Goal: Task Accomplishment & Management: Complete application form

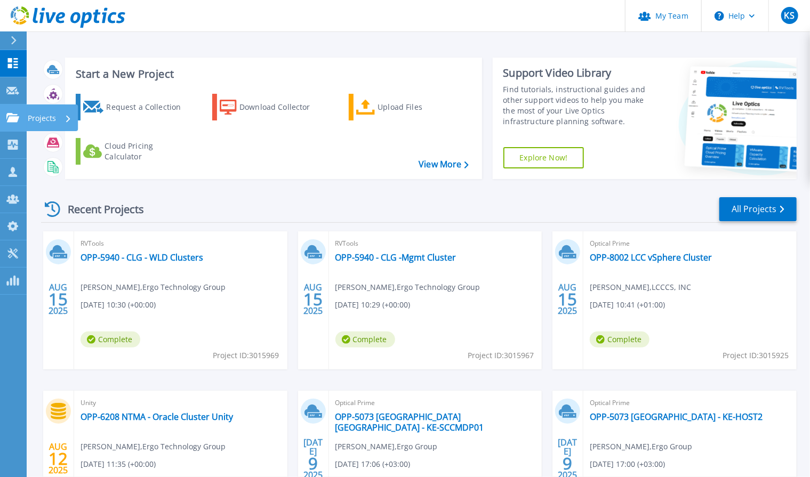
click at [39, 118] on p "Projects" at bounding box center [42, 118] width 28 height 28
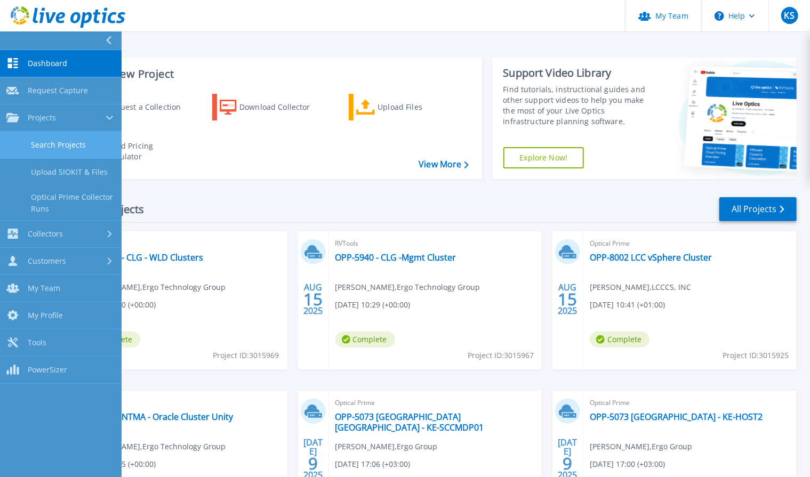
click at [67, 144] on link "Search Projects" at bounding box center [61, 145] width 122 height 27
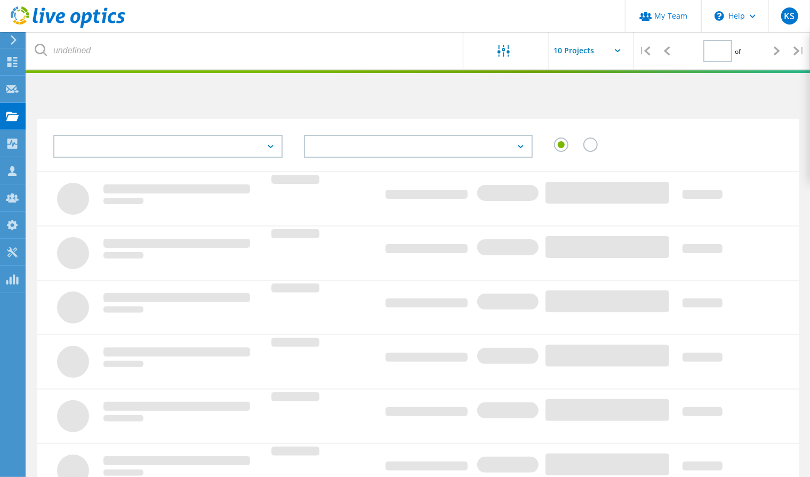
type input "1"
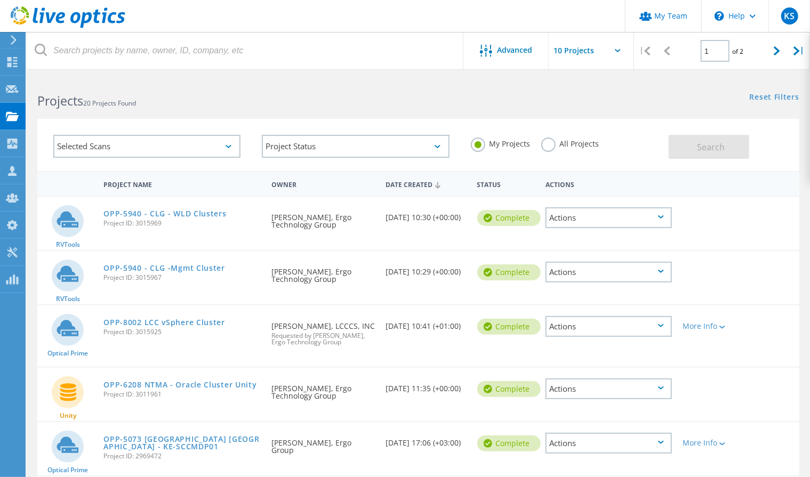
click at [549, 147] on label "All Projects" at bounding box center [570, 143] width 58 height 10
click at [0, 0] on input "All Projects" at bounding box center [0, 0] width 0 height 0
click at [684, 144] on button "Search" at bounding box center [709, 147] width 81 height 24
click at [55, 119] on div "Projects" at bounding box center [50, 115] width 41 height 7
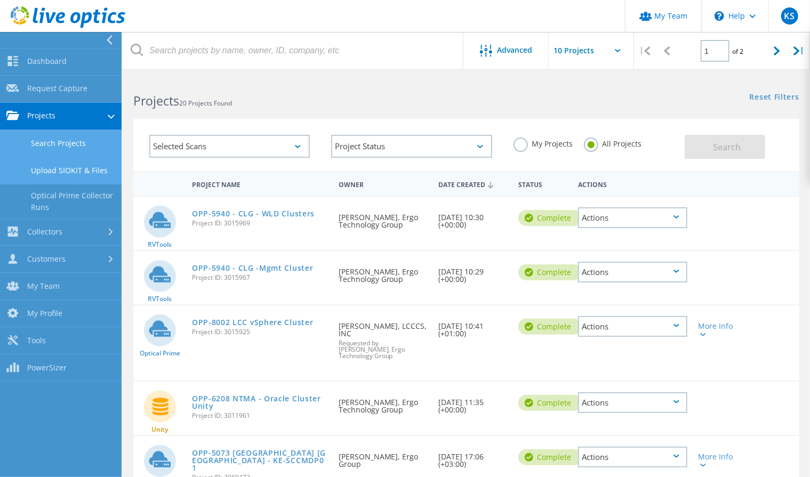
click at [70, 168] on link "Upload SIOKIT & Files" at bounding box center [61, 170] width 122 height 27
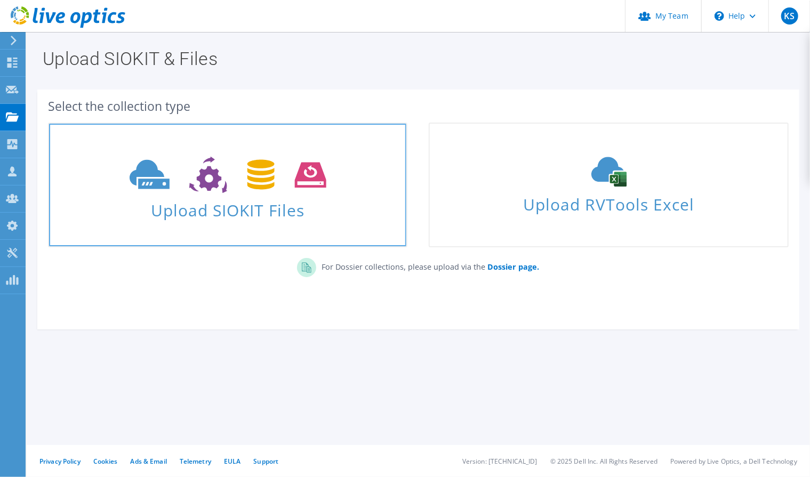
click at [230, 214] on span "Upload SIOKIT Files" at bounding box center [227, 207] width 357 height 23
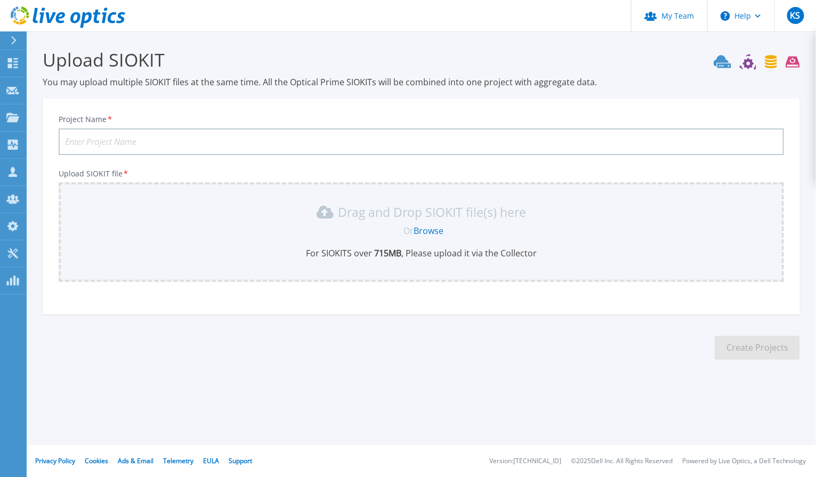
click at [101, 142] on input "Project Name *" at bounding box center [422, 141] width 726 height 27
type input "OPP-6208 NTMA Oracle Cluster"
click at [428, 229] on link "Browse" at bounding box center [429, 231] width 30 height 12
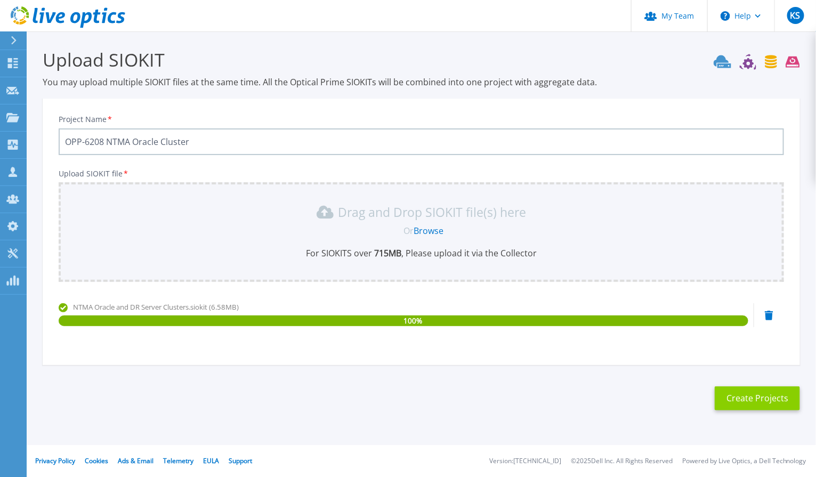
click at [751, 406] on button "Create Projects" at bounding box center [757, 399] width 85 height 24
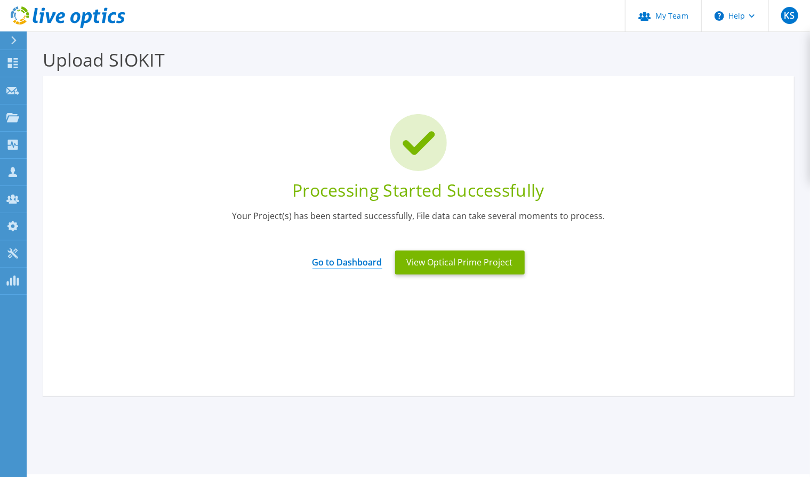
click at [352, 267] on link "Go to Dashboard" at bounding box center [347, 258] width 70 height 21
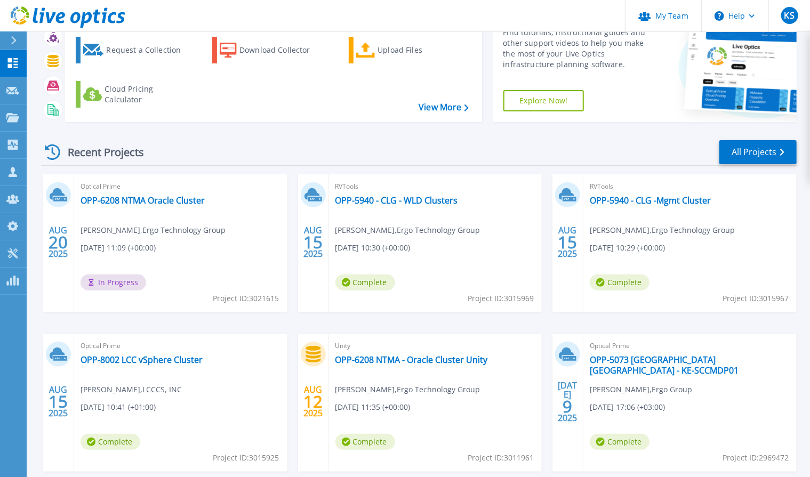
scroll to position [43, 0]
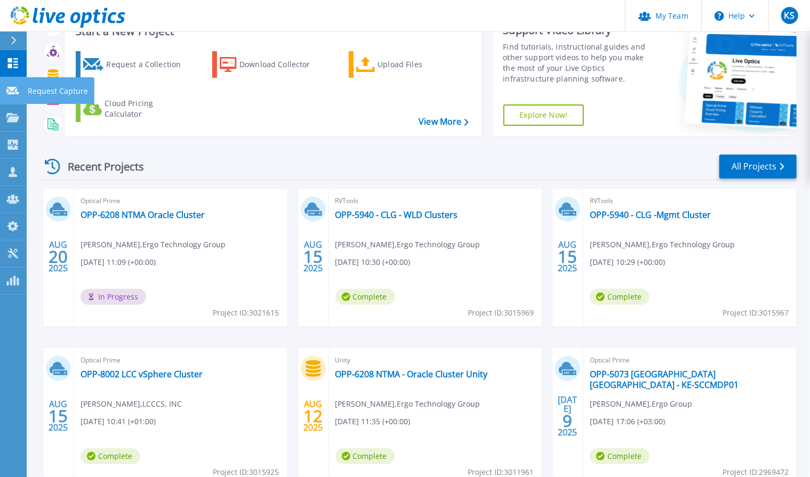
click at [66, 94] on p "Request Capture" at bounding box center [58, 91] width 60 height 28
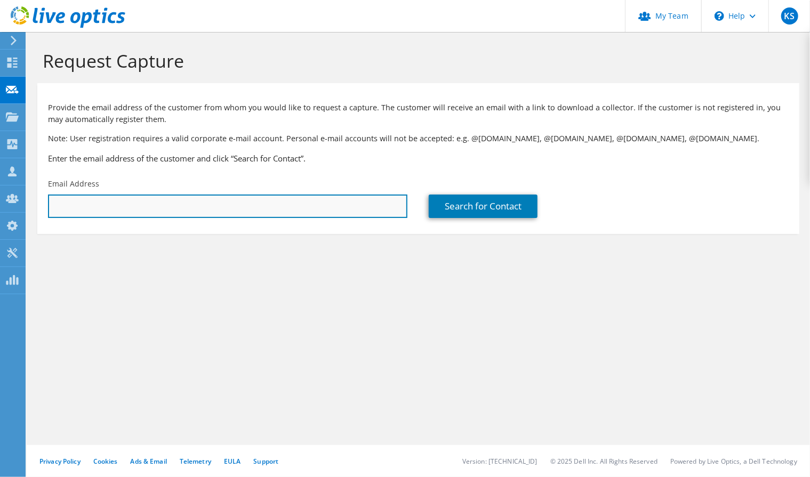
click at [329, 207] on input "text" at bounding box center [227, 206] width 359 height 23
paste input "[EMAIL_ADDRESS][DOMAIN_NAME]"
type input "[EMAIL_ADDRESS][DOMAIN_NAME]"
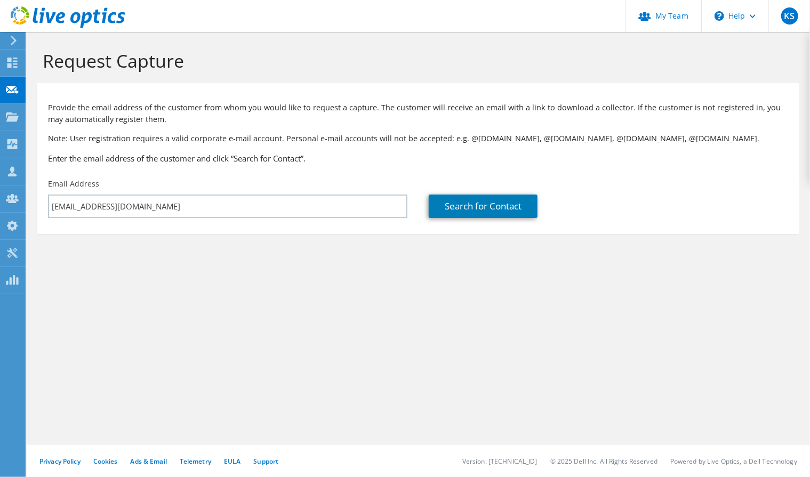
click at [190, 258] on section "Request Capture Provide the email address of the customer from whom you would l…" at bounding box center [418, 159] width 783 height 255
click at [468, 206] on link "Search for Contact" at bounding box center [483, 206] width 109 height 23
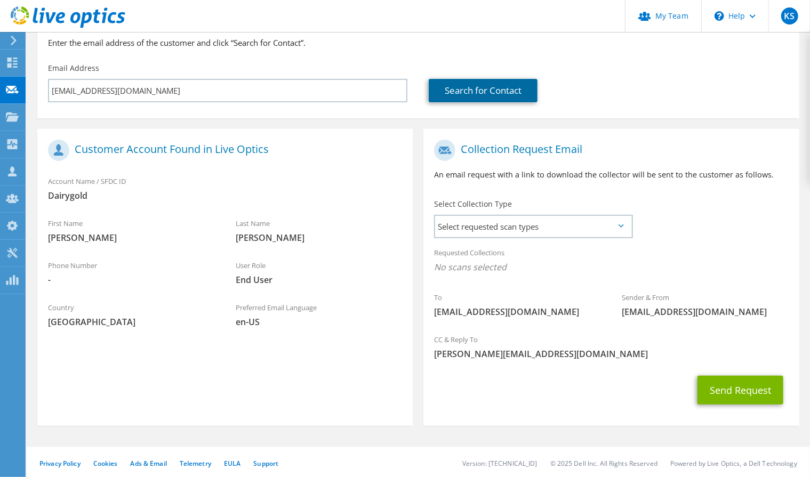
scroll to position [118, 0]
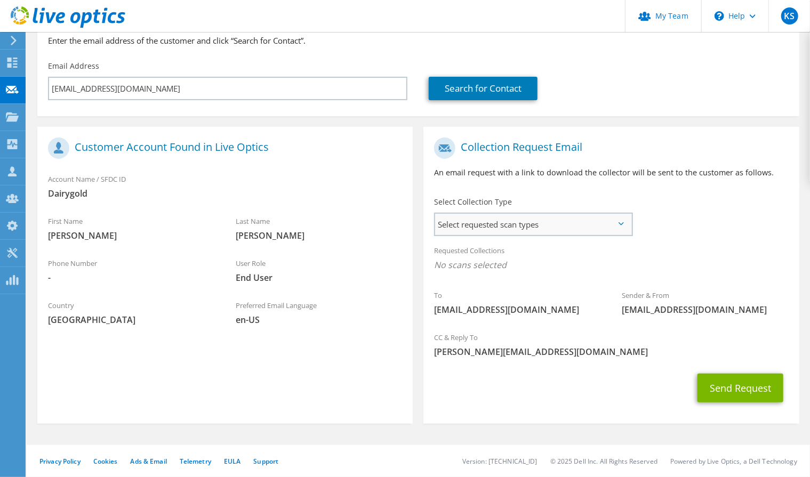
click at [625, 227] on span "Select requested scan types" at bounding box center [533, 224] width 196 height 21
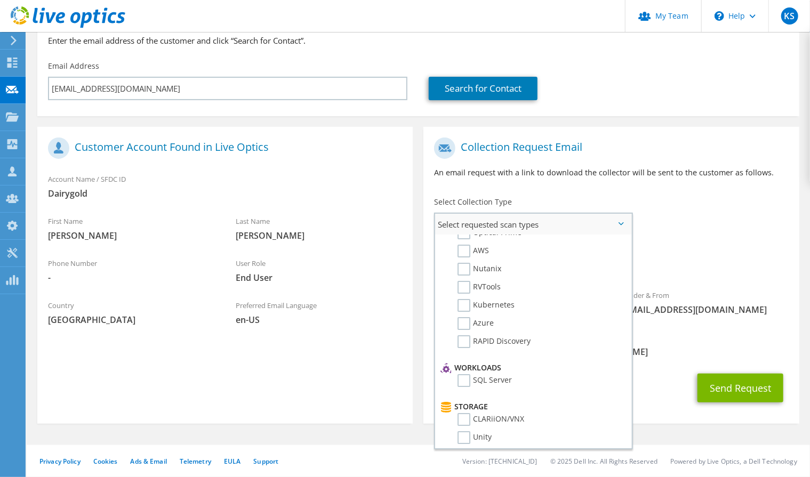
scroll to position [0, 0]
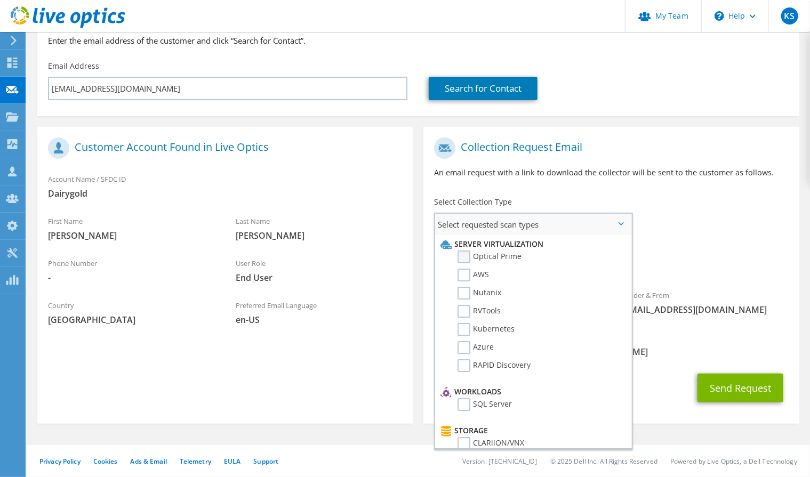
click at [462, 258] on label "Optical Prime" at bounding box center [489, 257] width 64 height 13
click at [0, 0] on input "Optical Prime" at bounding box center [0, 0] width 0 height 0
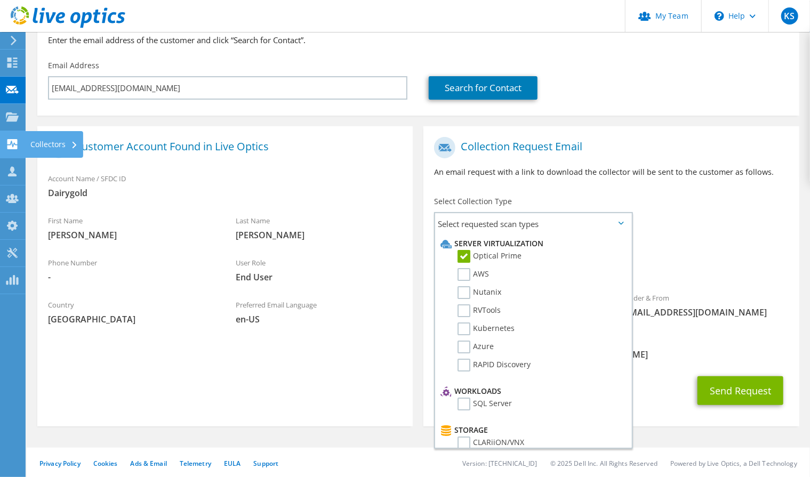
click at [48, 145] on div "Collectors" at bounding box center [54, 144] width 58 height 27
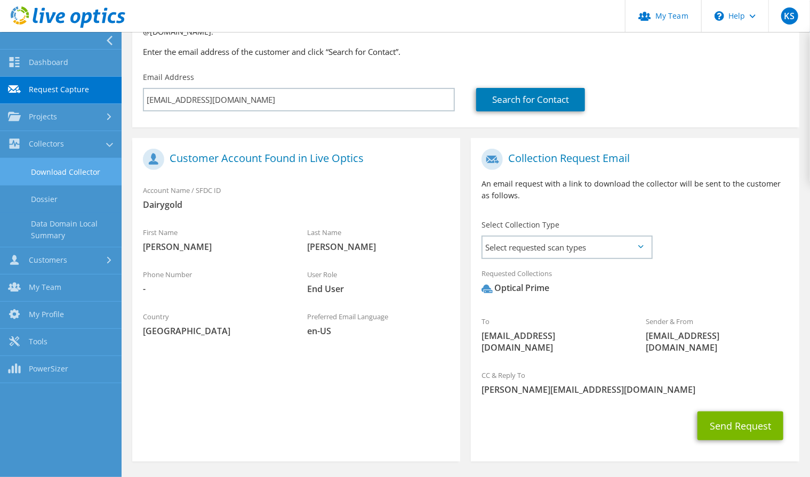
click at [70, 170] on link "Download Collector" at bounding box center [61, 171] width 122 height 27
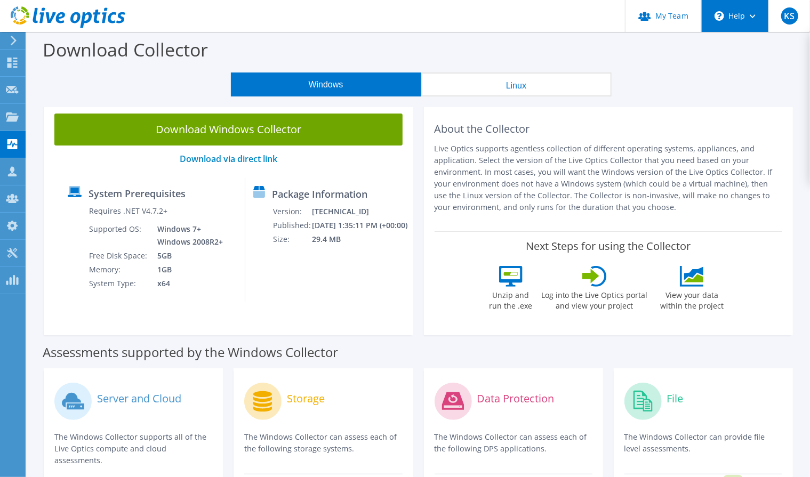
click at [744, 17] on div "\n Help" at bounding box center [734, 16] width 67 height 32
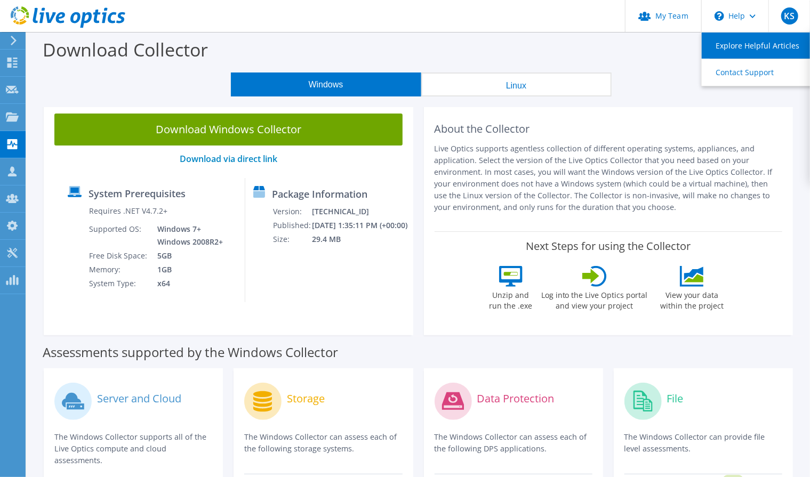
click at [749, 52] on link "Explore Helpful Articles" at bounding box center [761, 46] width 119 height 26
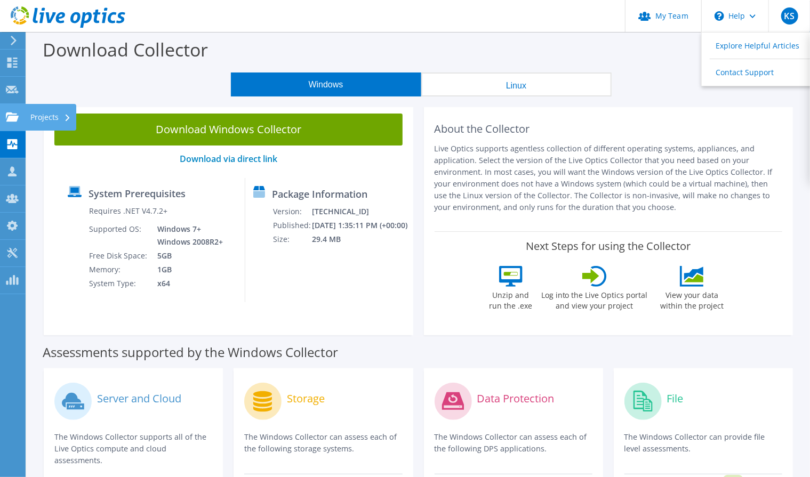
click at [49, 118] on div "Projects" at bounding box center [50, 117] width 51 height 27
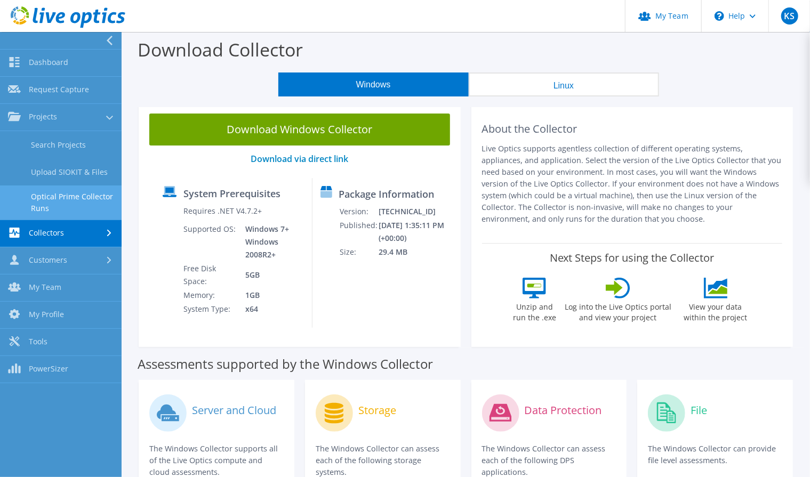
click at [70, 196] on link "Optical Prime Collector Runs" at bounding box center [61, 203] width 122 height 34
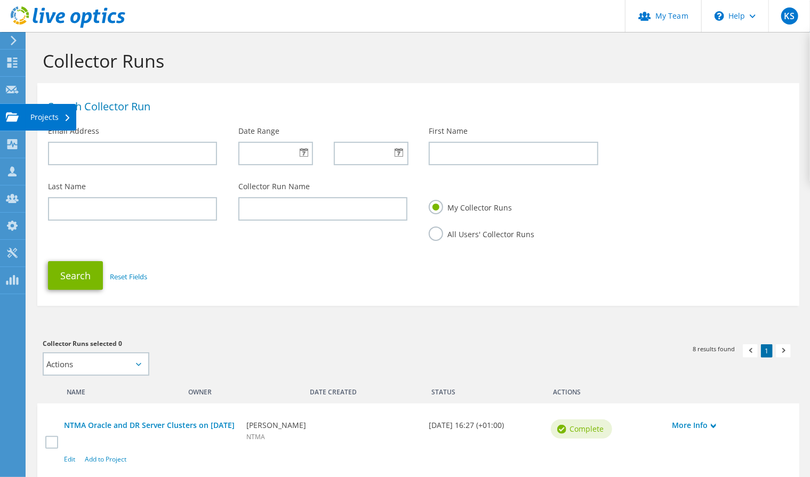
click at [38, 120] on div "Projects" at bounding box center [50, 117] width 51 height 27
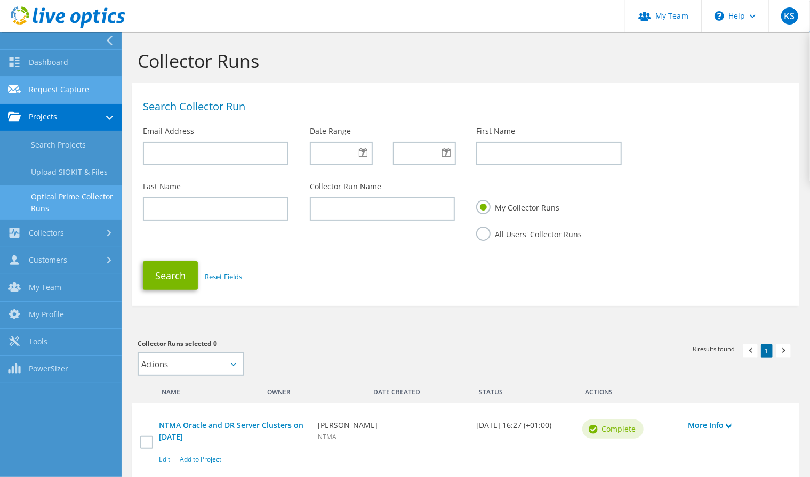
click at [55, 88] on link "Request Capture" at bounding box center [61, 90] width 122 height 27
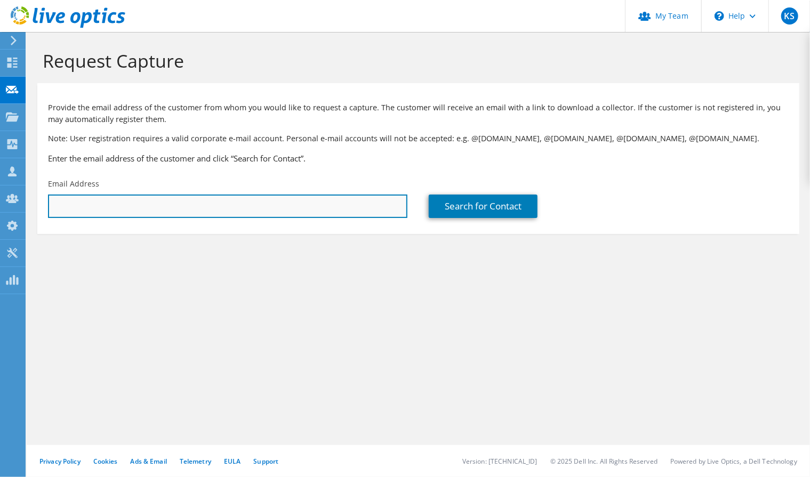
click at [277, 196] on input "text" at bounding box center [227, 206] width 359 height 23
click at [62, 205] on input "[PERSON_NAME]" at bounding box center [227, 206] width 359 height 23
paste input "[PERSON_NAME][EMAIL_ADDRESS][DOMAIN_NAME]"
type input "[EMAIL_ADDRESS][DOMAIN_NAME]"
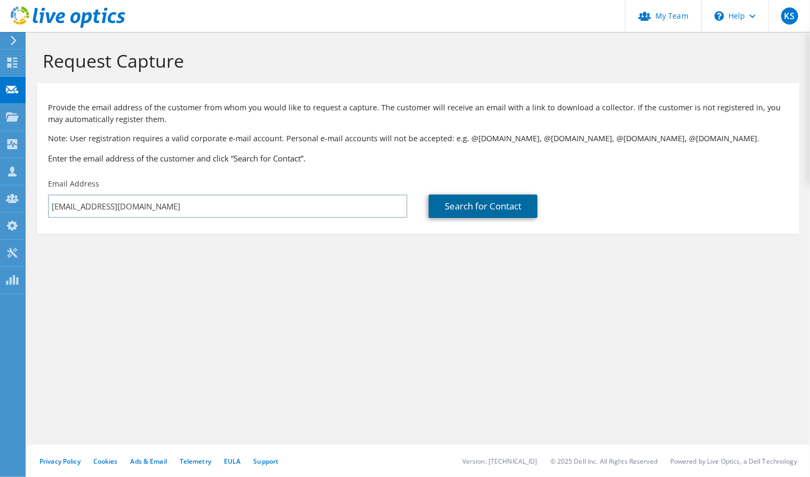
click at [493, 207] on link "Search for Contact" at bounding box center [483, 206] width 109 height 23
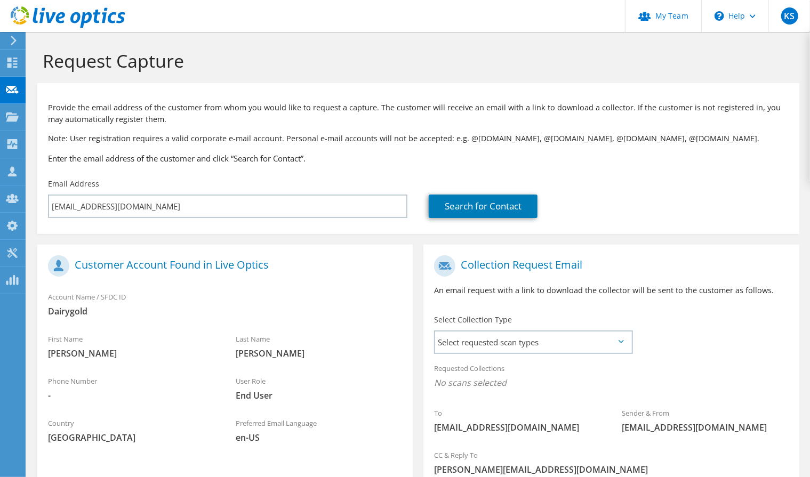
click at [101, 233] on section "Provide the email address of the customer from whom you would like to request a…" at bounding box center [418, 158] width 762 height 151
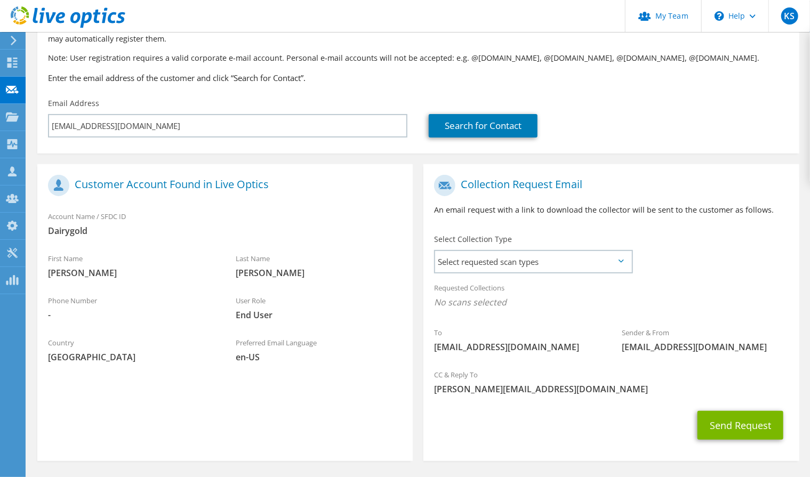
scroll to position [85, 0]
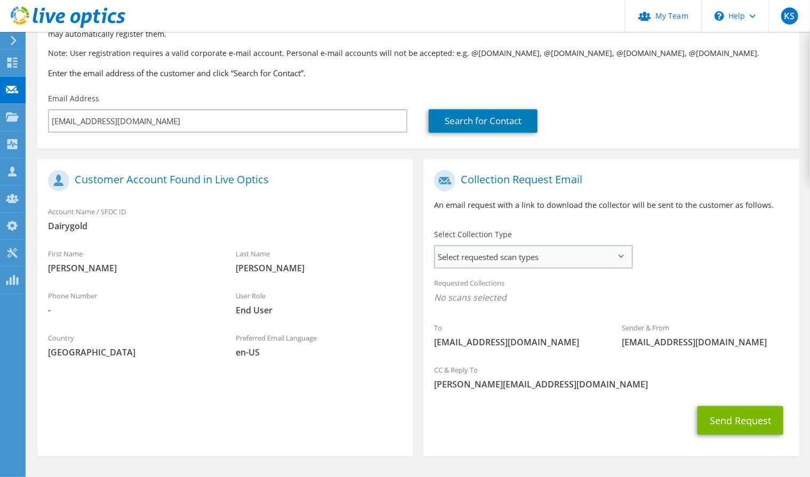
click at [545, 256] on span "Select requested scan types" at bounding box center [533, 256] width 196 height 21
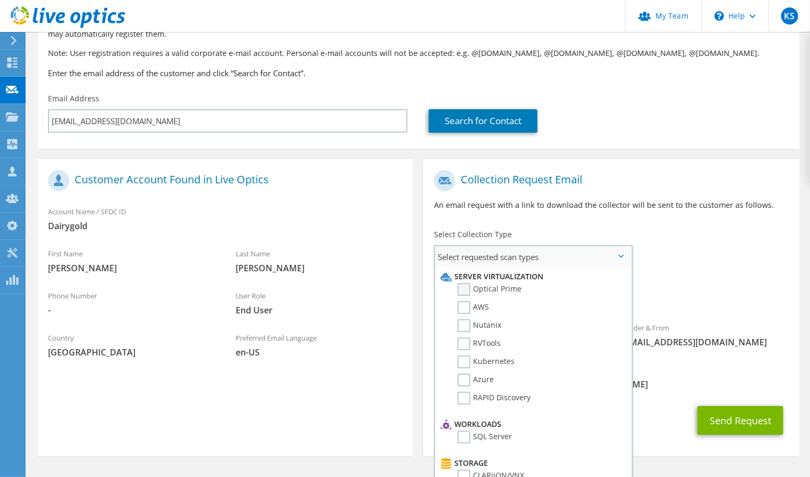
click at [512, 287] on label "Optical Prime" at bounding box center [489, 289] width 64 height 13
click at [0, 0] on input "Optical Prime" at bounding box center [0, 0] width 0 height 0
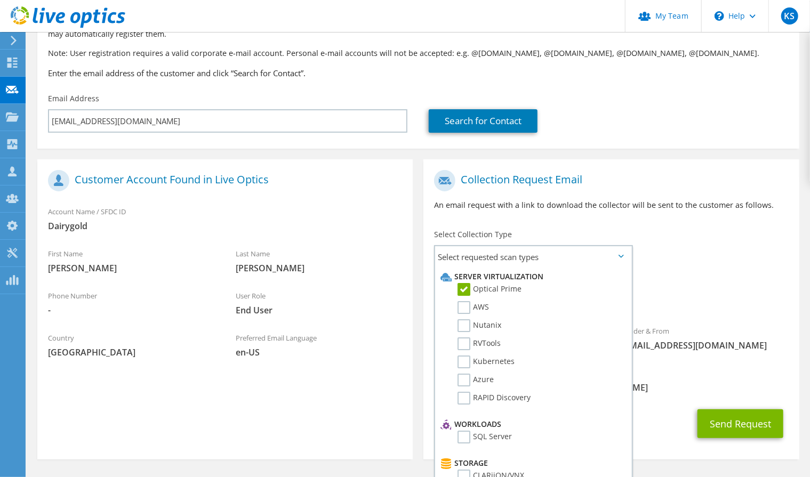
click at [629, 216] on div "Collection Request Email An email request with a link to download the collector…" at bounding box center [610, 194] width 375 height 59
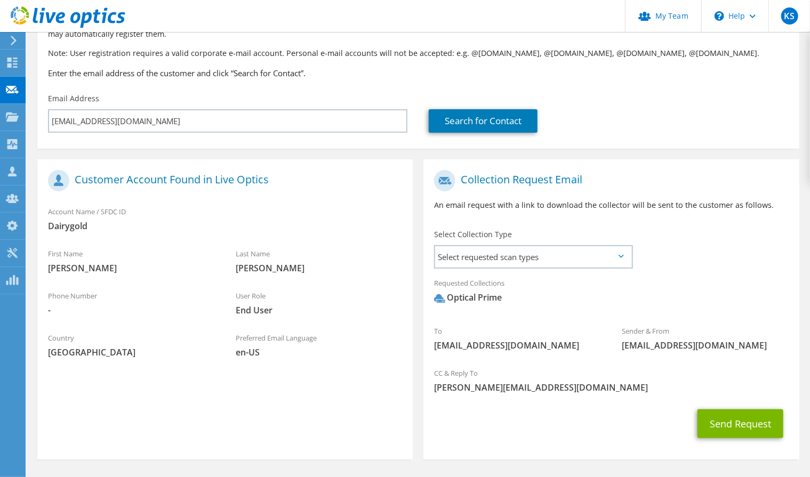
scroll to position [122, 0]
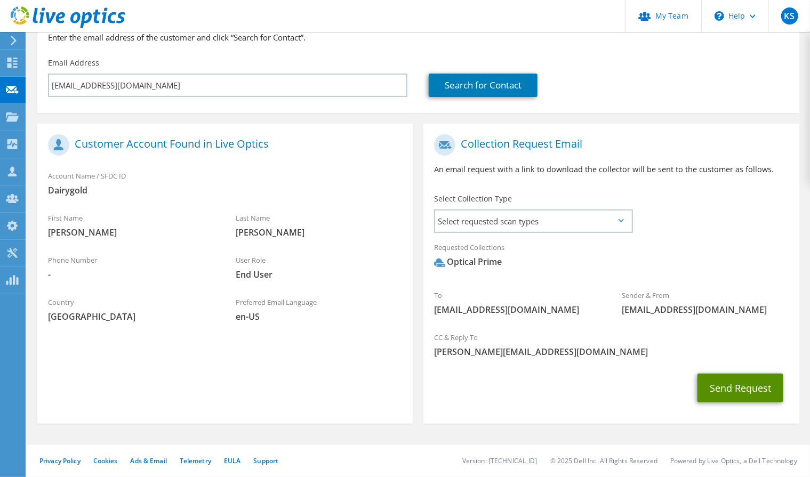
click at [746, 388] on button "Send Request" at bounding box center [740, 388] width 86 height 29
